Goal: Go to known website: Access a specific website the user already knows

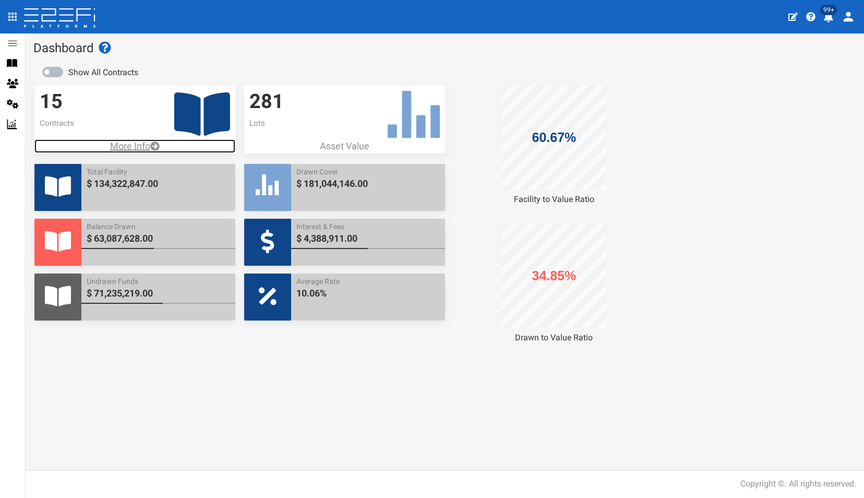
click at [134, 148] on p "More Info" at bounding box center [134, 146] width 201 height 14
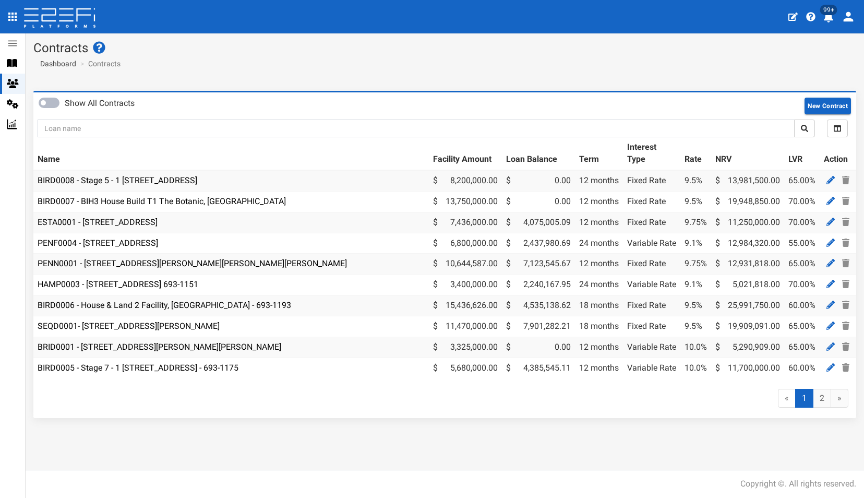
click at [50, 156] on th "Name" at bounding box center [231, 153] width 396 height 33
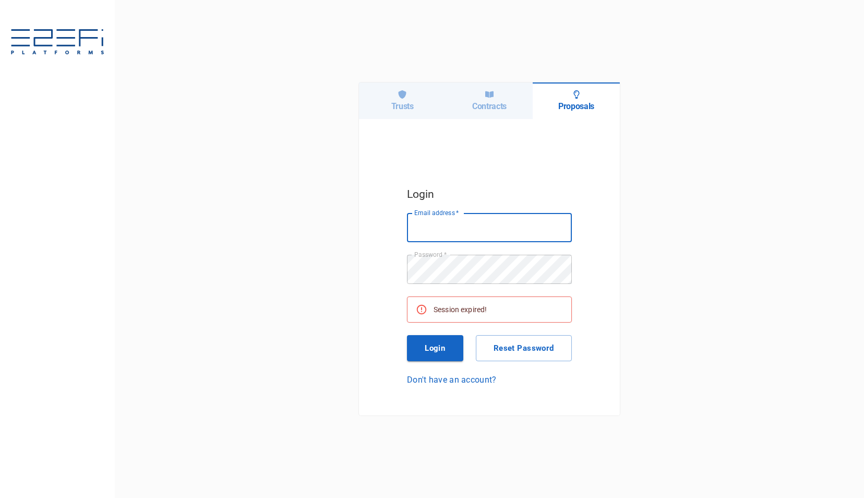
click at [497, 230] on input "Email address   *" at bounding box center [489, 227] width 165 height 29
type input "richard@integratedcapital.com.au"
click at [433, 345] on button "Login" at bounding box center [435, 348] width 56 height 26
